Goal: Find specific page/section: Find specific page/section

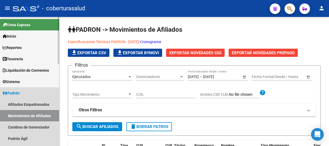
click at [25, 92] on link "Padrón" at bounding box center [29, 92] width 59 height 11
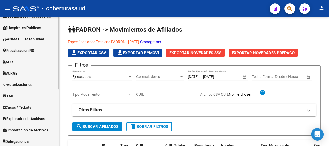
scroll to position [101, 0]
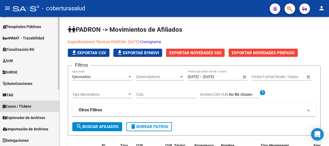
click at [22, 107] on span "Casos / Tickets" at bounding box center [17, 107] width 29 height 6
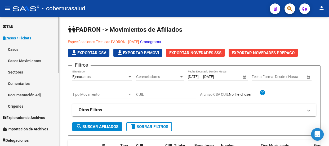
scroll to position [121, 0]
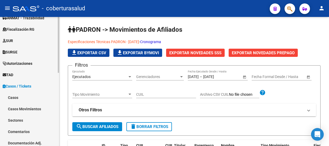
click at [31, 86] on span "Casos / Tickets" at bounding box center [17, 86] width 29 height 6
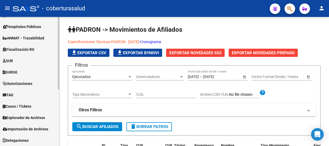
scroll to position [101, 0]
drag, startPoint x: 36, startPoint y: 117, endPoint x: 33, endPoint y: 112, distance: 5.5
click at [36, 117] on span "Explorador de Archivos" at bounding box center [24, 118] width 42 height 6
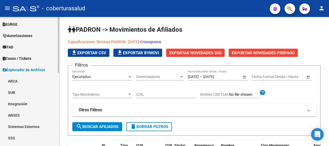
scroll to position [169, 0]
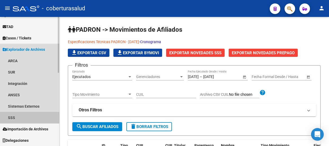
click at [17, 117] on link "SSS" at bounding box center [29, 117] width 59 height 11
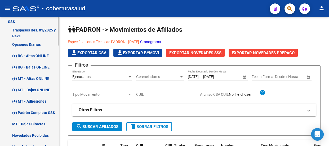
scroll to position [313, 0]
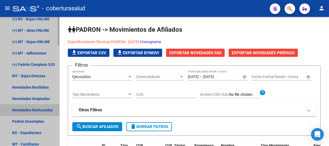
click at [38, 110] on link "Novedades Rechazadas" at bounding box center [29, 109] width 59 height 11
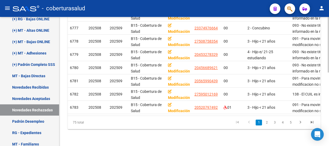
scroll to position [170, 0]
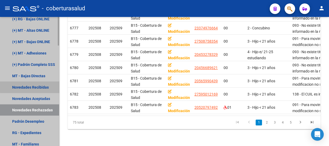
click at [37, 86] on link "Novedades Recibidas" at bounding box center [29, 87] width 59 height 11
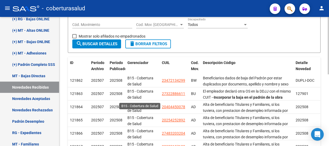
scroll to position [41, 0]
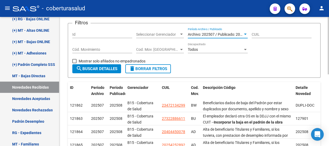
click at [244, 34] on div at bounding box center [245, 34] width 5 height 4
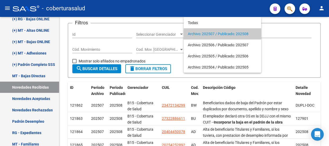
click at [276, 56] on div at bounding box center [164, 73] width 329 height 146
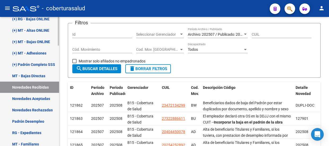
click at [42, 108] on link "Novedades Rechazadas" at bounding box center [29, 109] width 59 height 11
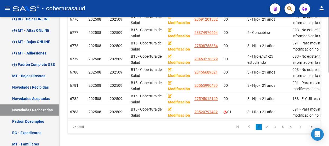
scroll to position [170, 0]
